Goal: Navigation & Orientation: Understand site structure

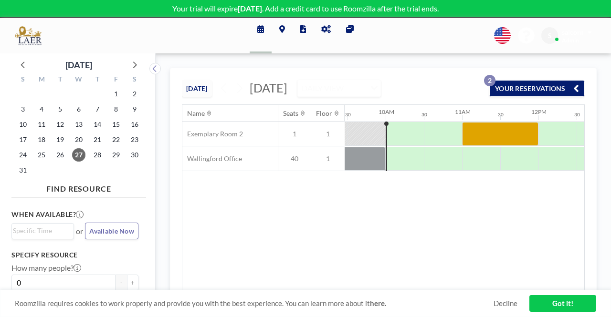
scroll to position [0, 726]
click at [109, 234] on span "Available Now" at bounding box center [111, 231] width 45 height 8
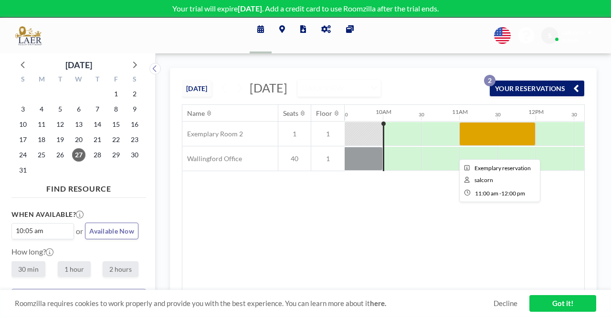
click at [507, 145] on div at bounding box center [497, 134] width 76 height 24
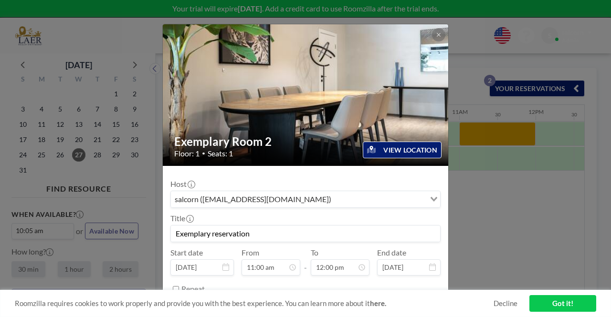
click at [402, 154] on button "VIEW LOCATION" at bounding box center [402, 150] width 79 height 17
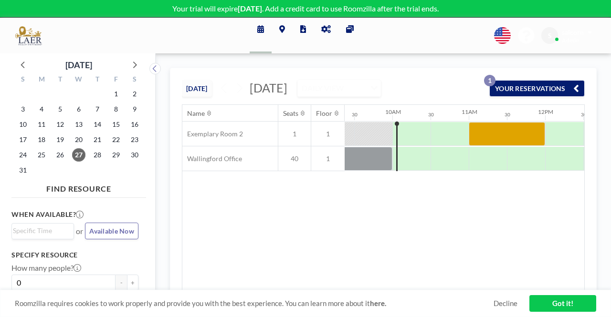
scroll to position [0, 726]
click at [515, 97] on button "YOUR RESERVATIONS 1" at bounding box center [536, 88] width 95 height 17
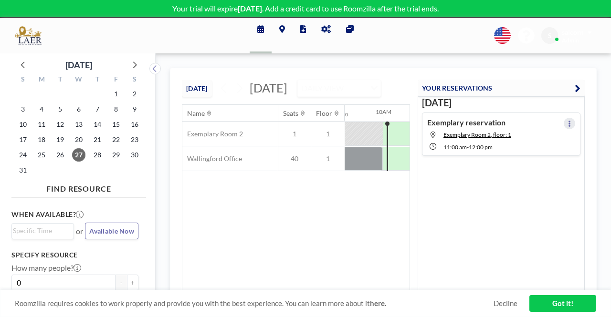
click at [569, 125] on button at bounding box center [569, 123] width 11 height 11
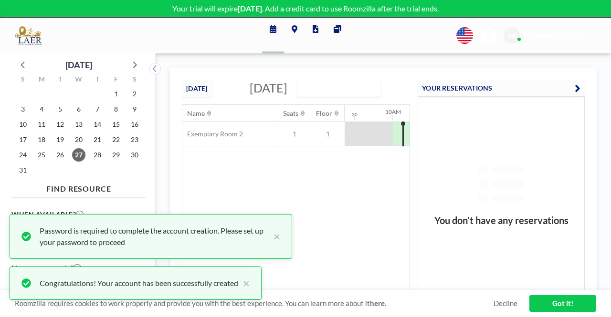
scroll to position [0, 726]
click at [275, 239] on button "×" at bounding box center [274, 236] width 11 height 23
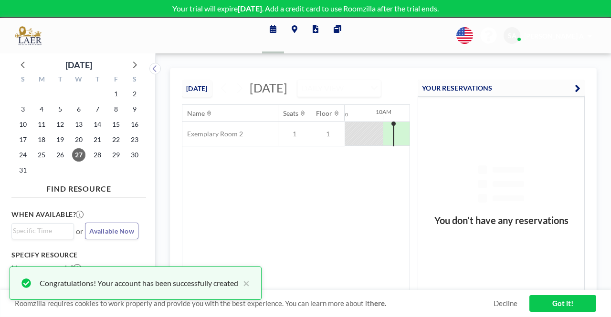
click at [254, 285] on div "Congratulations! Your account has been successfully created ×" at bounding box center [136, 283] width 252 height 33
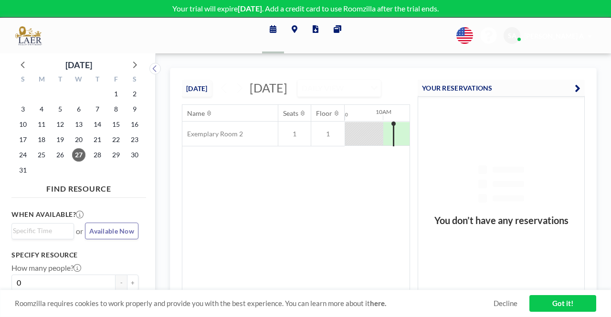
click at [126, 232] on span "Available Now" at bounding box center [111, 231] width 45 height 8
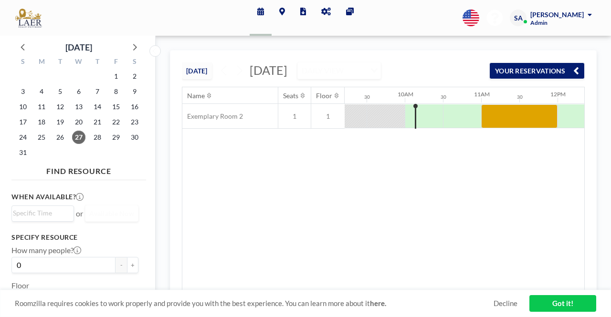
scroll to position [0, 726]
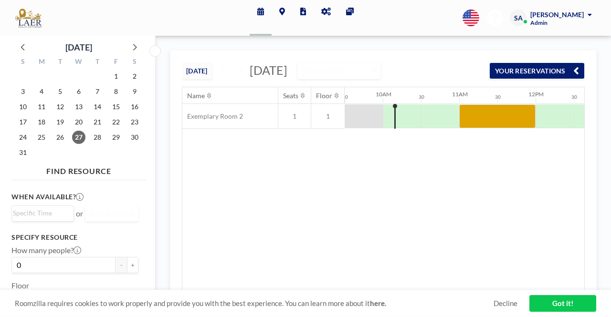
click at [558, 25] on div "Stacey Alcorn Admin" at bounding box center [561, 18] width 62 height 17
click at [300, 16] on link "Reports" at bounding box center [303, 18] width 21 height 36
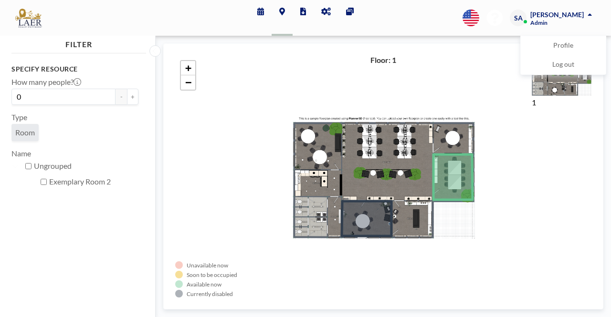
click at [349, 16] on link "Other sites" at bounding box center [349, 18] width 23 height 36
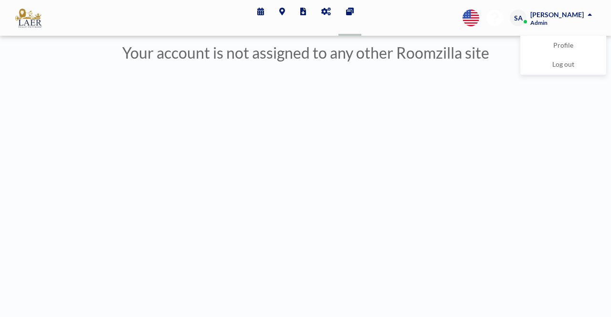
click at [262, 16] on link "Schedule" at bounding box center [261, 18] width 22 height 36
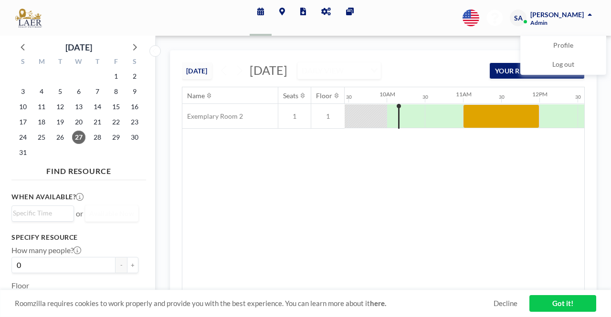
scroll to position [0, 726]
click at [280, 14] on icon at bounding box center [282, 12] width 6 height 8
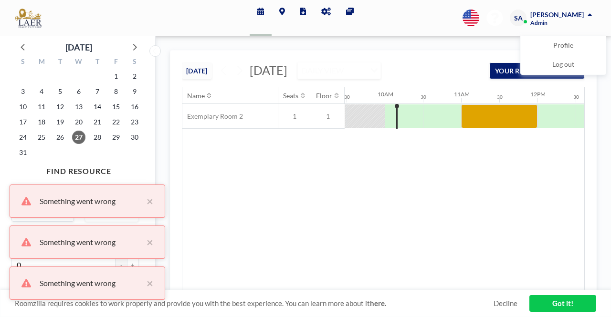
scroll to position [0, 726]
click at [256, 214] on div "Name Seats Floor 12AM 30 1AM 30 2AM 30 3AM 30 4AM 30 5AM 30 6AM 30 7AM 30 8AM 3…" at bounding box center [383, 188] width 402 height 203
click at [157, 204] on div "Something went wrong ×" at bounding box center [88, 201] width 156 height 33
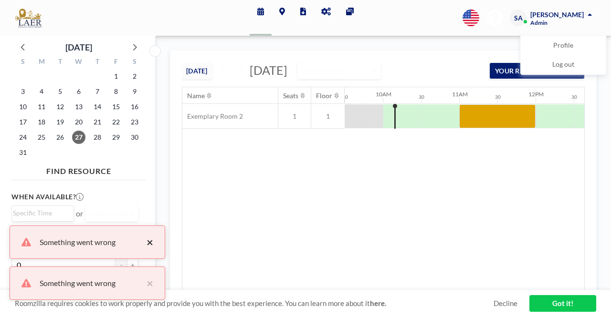
click at [146, 243] on div "Something went wrong ×" at bounding box center [88, 242] width 156 height 33
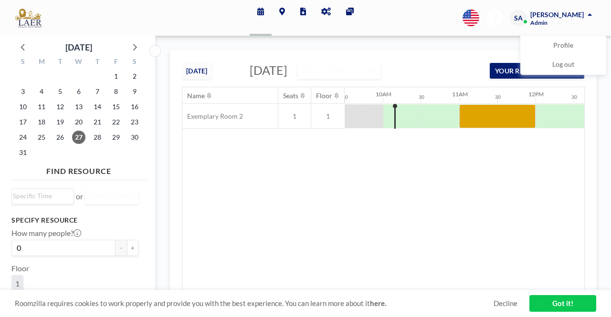
scroll to position [0, 0]
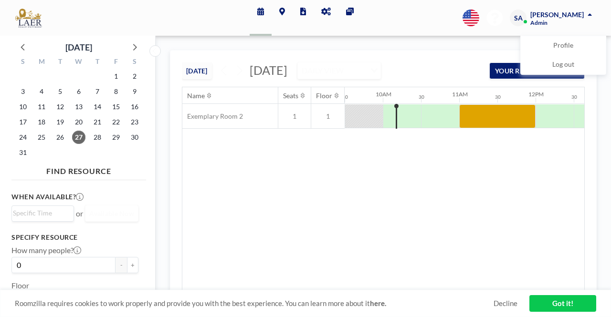
click at [495, 24] on div "English Polski 日本語 Española SA [PERSON_NAME] Admin Profile Log out" at bounding box center [525, 18] width 141 height 17
click at [18, 49] on icon at bounding box center [23, 47] width 12 height 12
